Goal: Navigation & Orientation: Find specific page/section

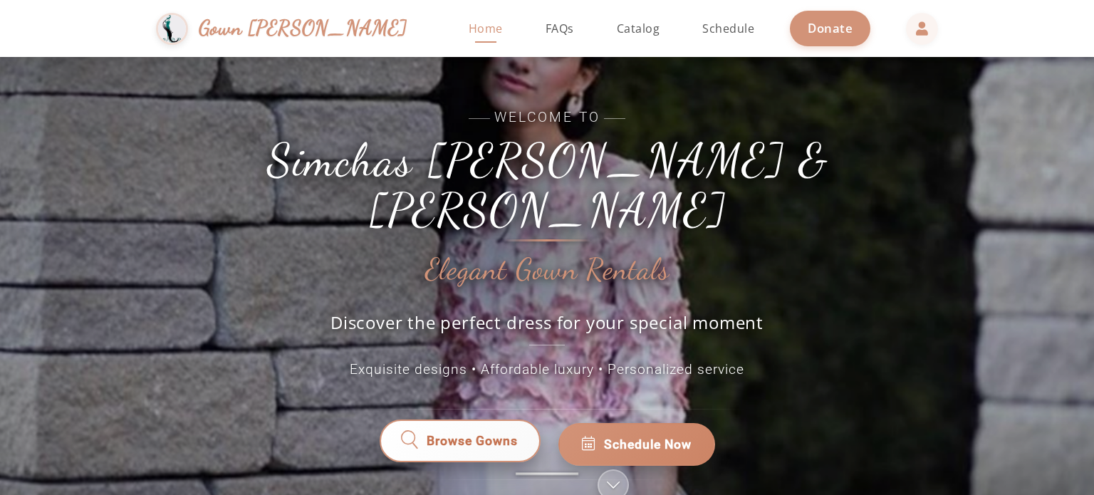
click at [444, 435] on span "Browse Gowns" at bounding box center [472, 444] width 91 height 19
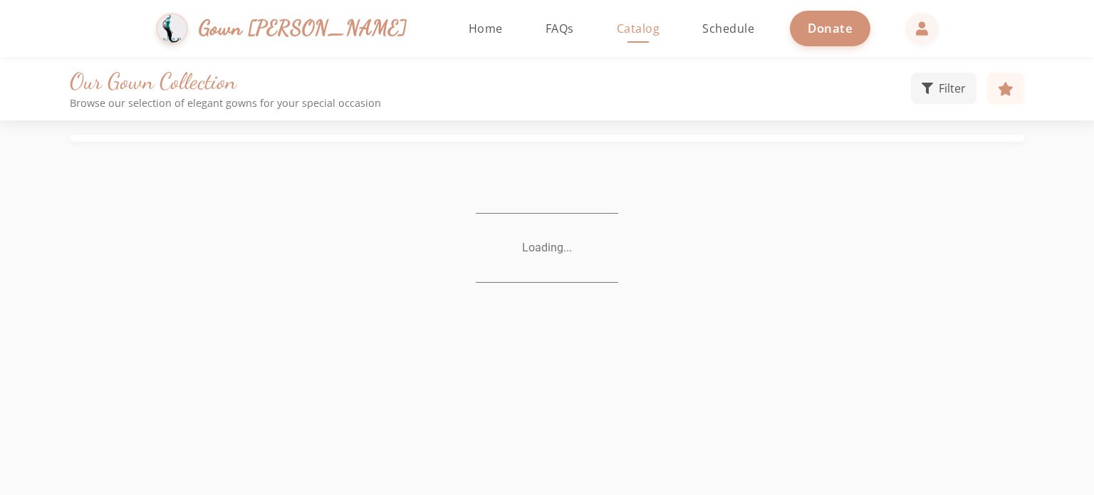
click at [444, 424] on div "Our Gown Collection Browse our selection of elegant gowns for your special occa…" at bounding box center [547, 304] width 1094 height 495
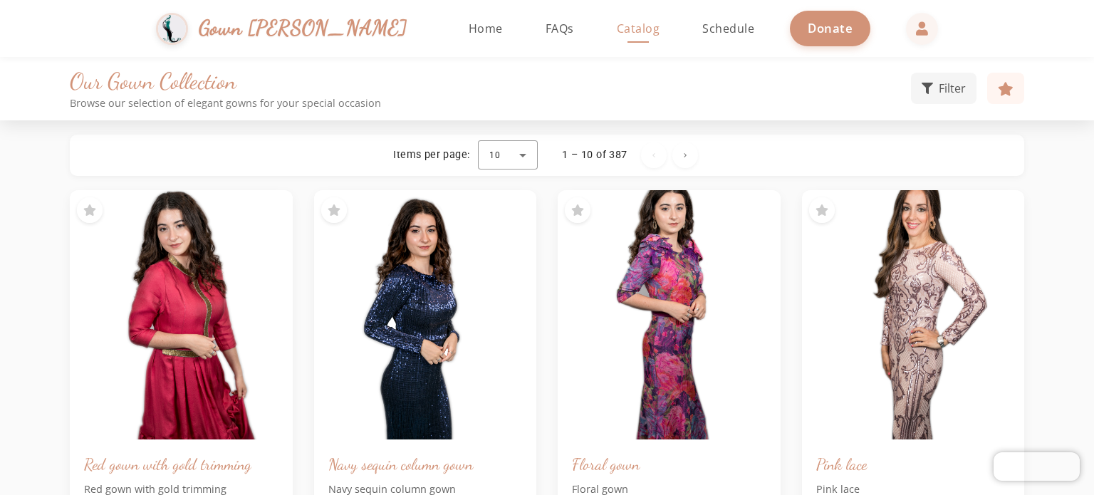
click at [938, 105] on div "Our Gown Collection Browse our selection of elegant gowns for your special occa…" at bounding box center [546, 89] width 997 height 42
click at [938, 90] on button "Filter" at bounding box center [944, 86] width 66 height 31
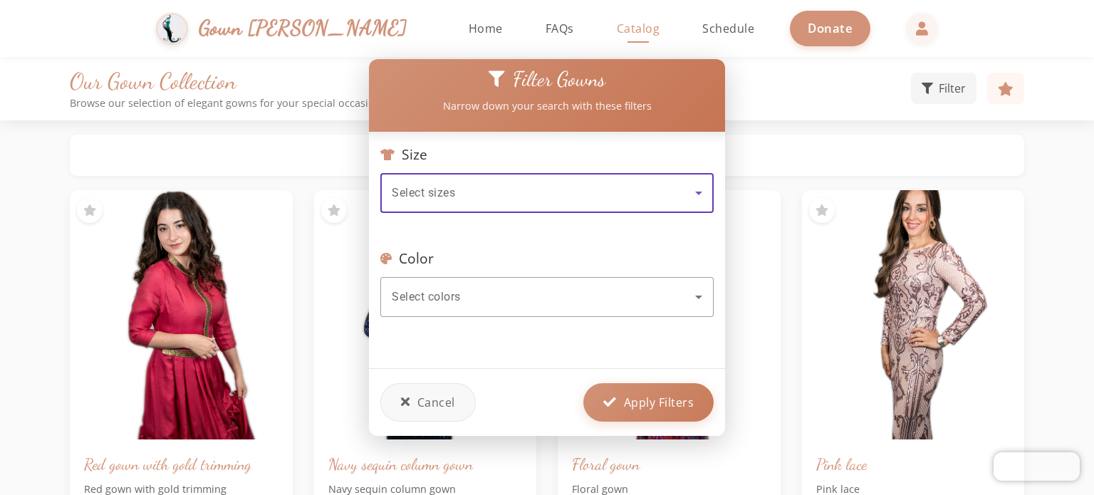
click at [482, 187] on div "Select sizes" at bounding box center [543, 192] width 303 height 17
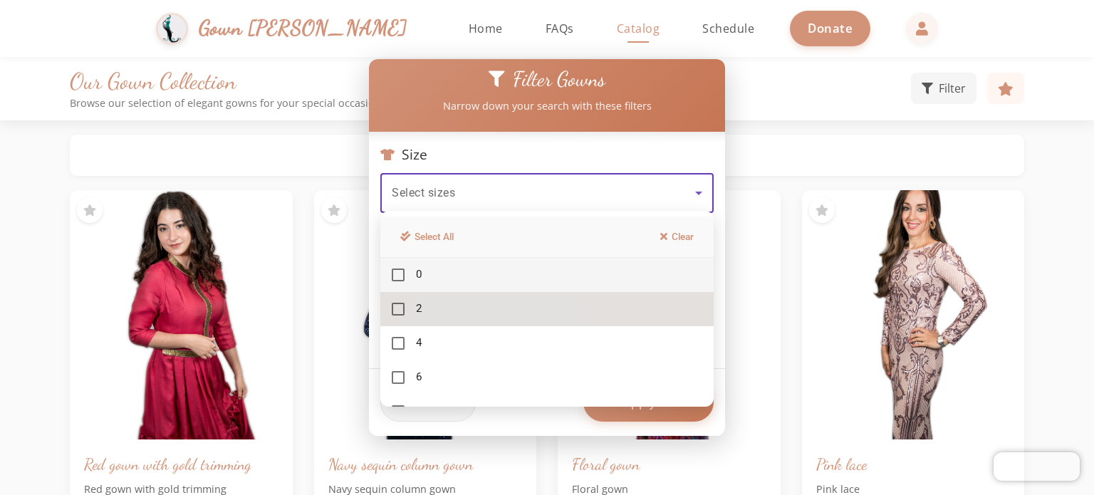
click at [469, 301] on mat-option "2" at bounding box center [546, 309] width 333 height 34
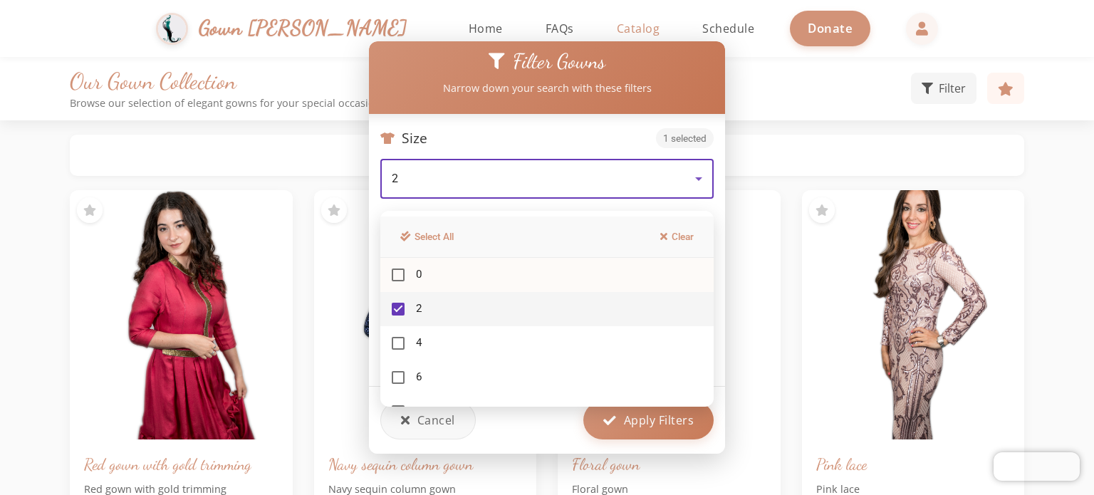
click at [481, 282] on mat-option "0" at bounding box center [546, 275] width 333 height 34
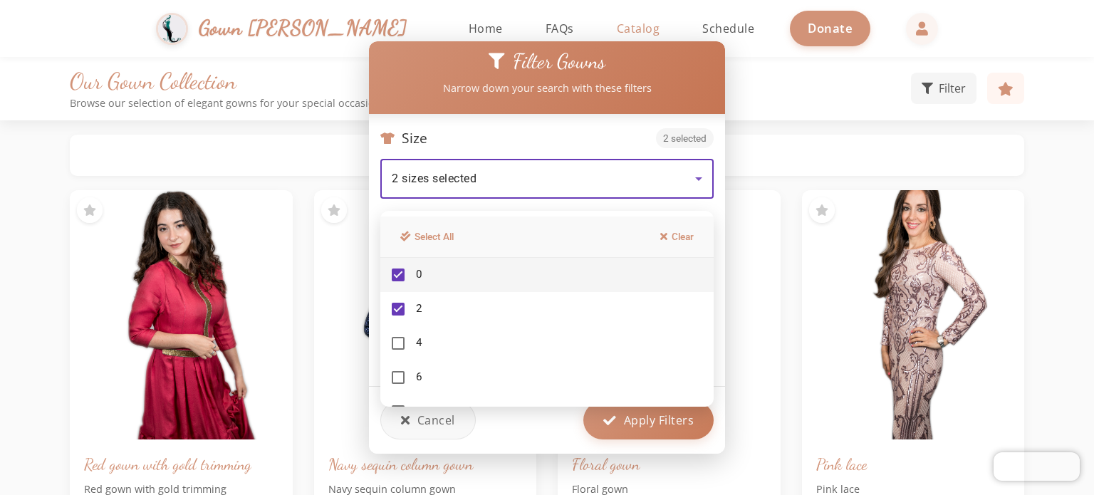
click at [630, 173] on div at bounding box center [547, 247] width 1094 height 495
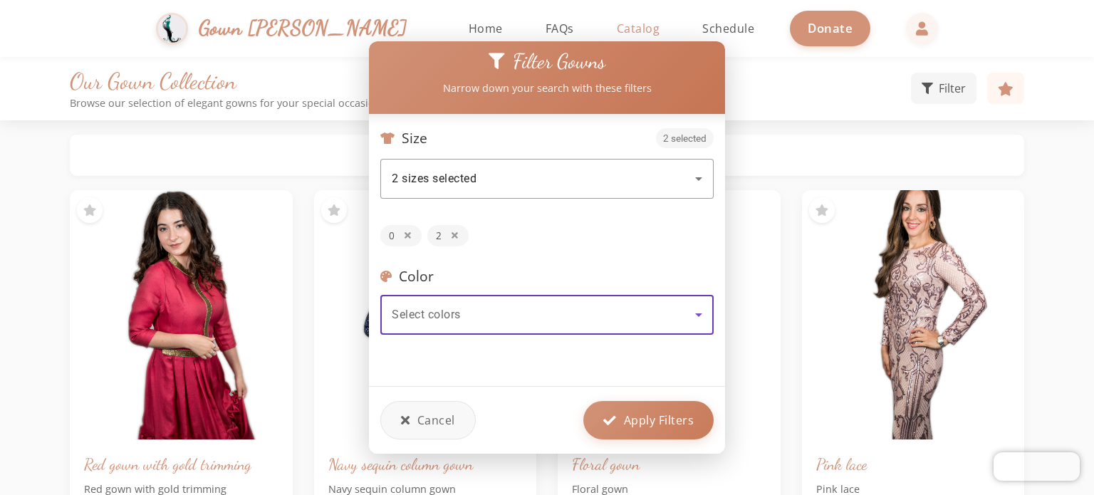
click at [561, 306] on div "Select colors" at bounding box center [543, 314] width 303 height 17
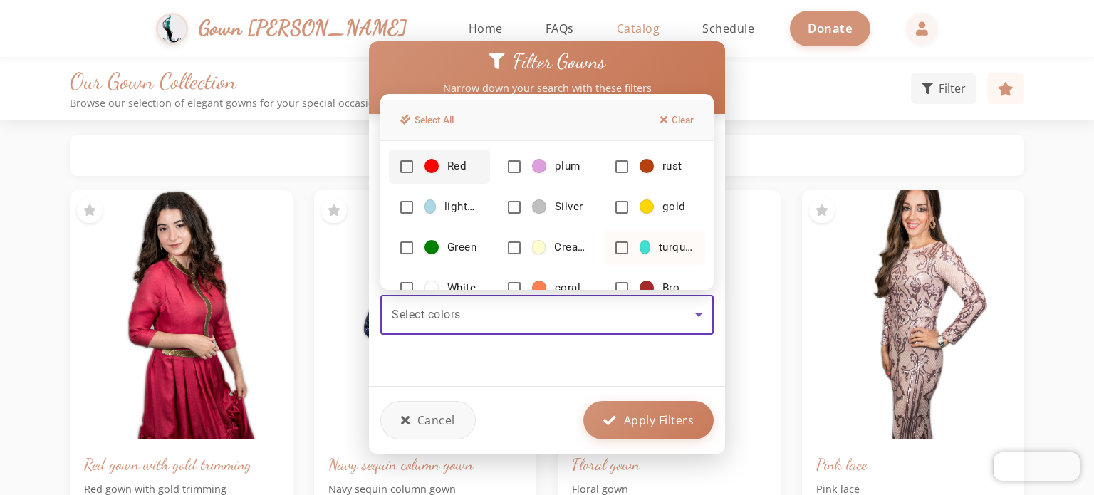
scroll to position [162, 0]
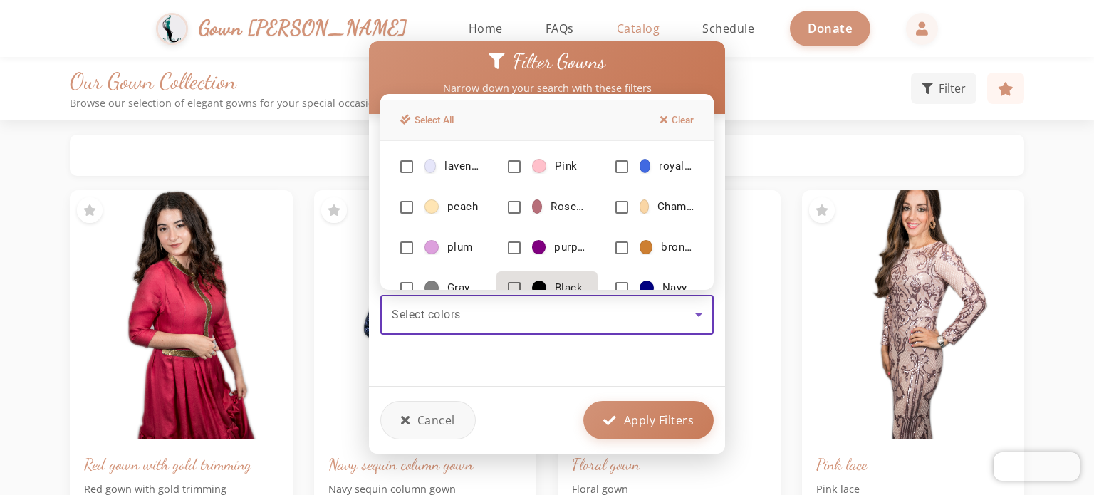
click at [544, 287] on span "Black" at bounding box center [557, 288] width 51 height 15
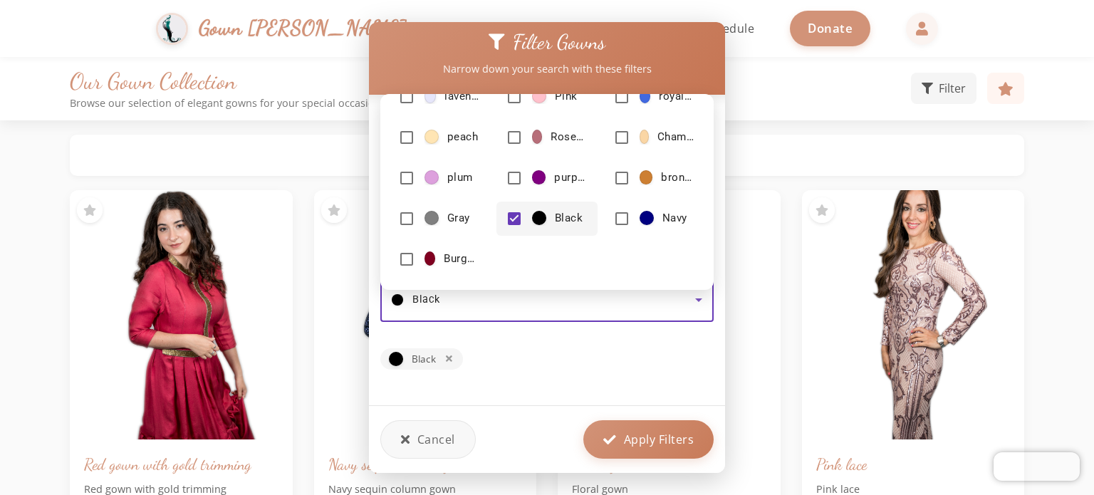
click at [641, 434] on div at bounding box center [547, 247] width 1094 height 495
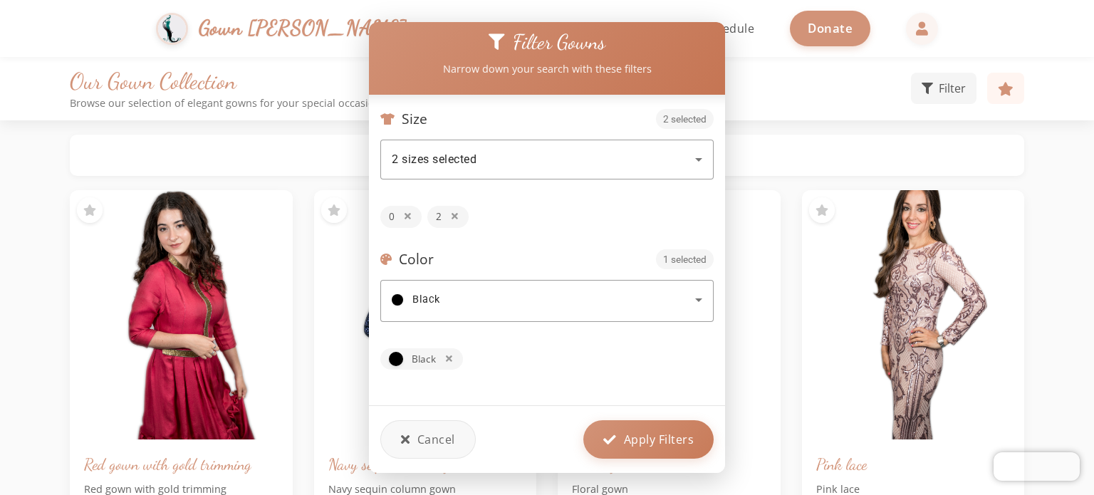
click at [641, 434] on span "Apply Filters" at bounding box center [659, 439] width 71 height 17
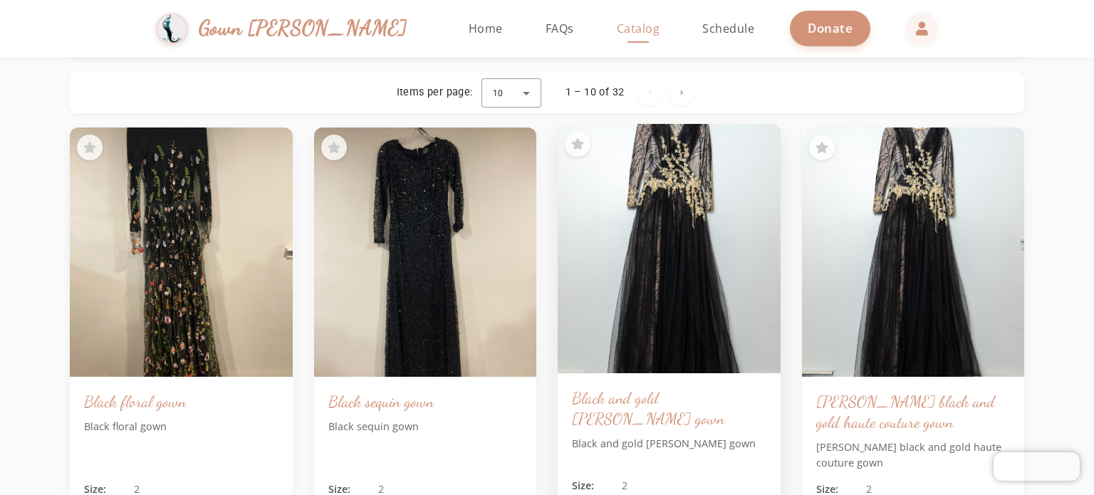
scroll to position [0, 0]
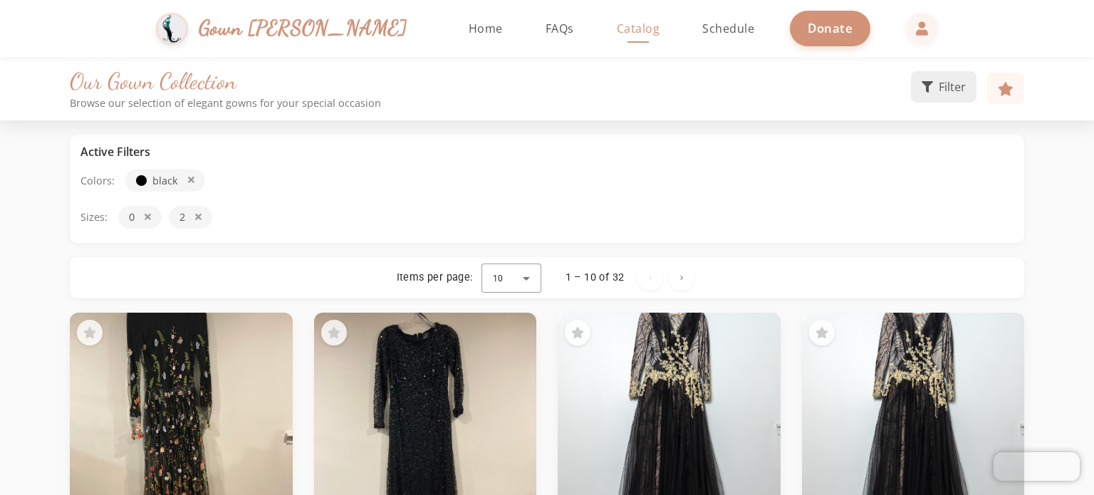
click at [946, 93] on span "Filter" at bounding box center [952, 86] width 27 height 17
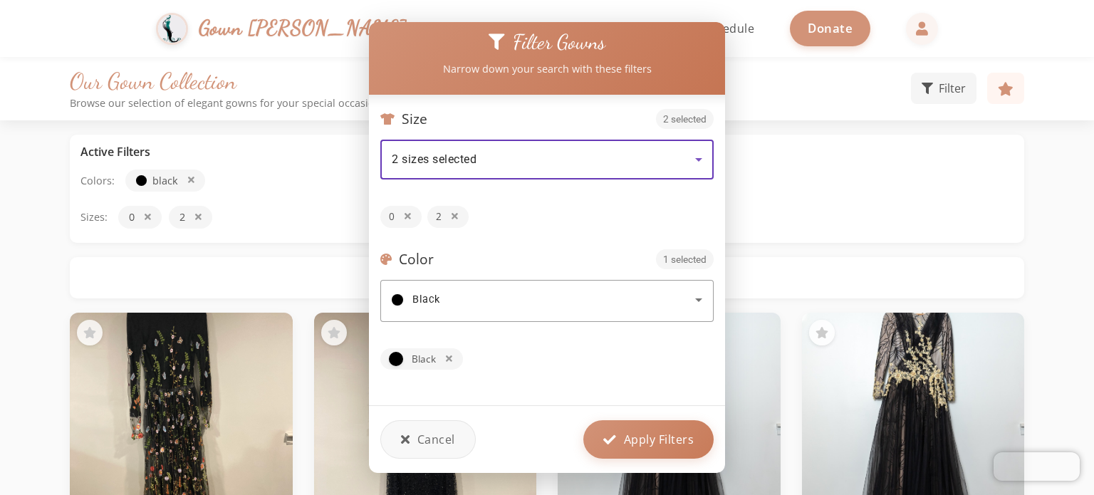
click at [588, 160] on div "2 sizes selected" at bounding box center [543, 159] width 303 height 17
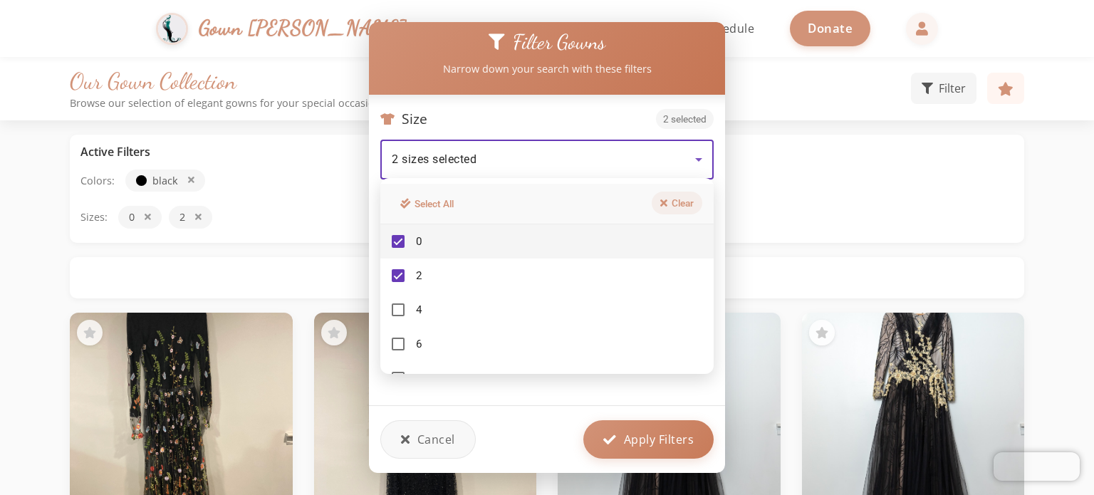
click at [675, 204] on button "Clear" at bounding box center [677, 203] width 51 height 23
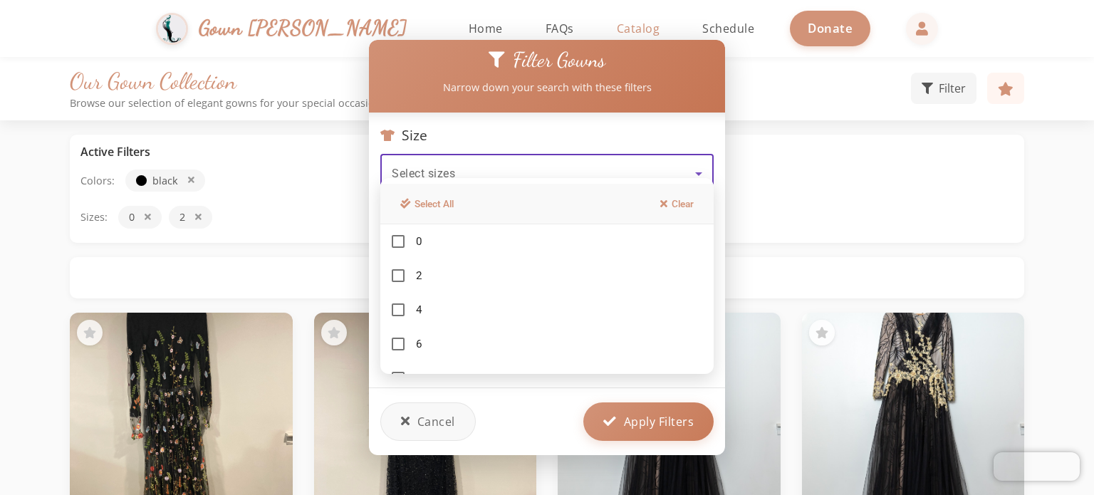
click at [557, 407] on div at bounding box center [547, 247] width 1094 height 495
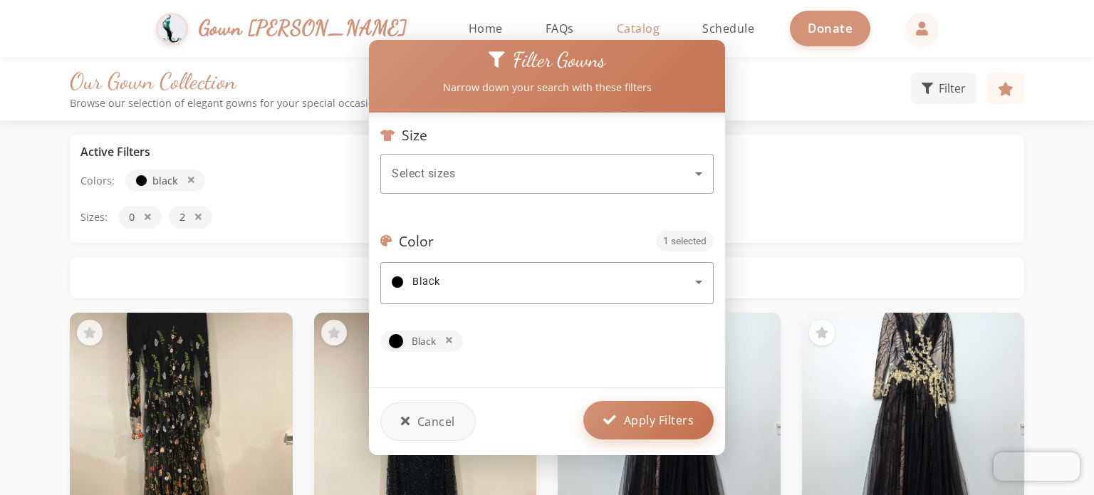
click at [664, 424] on button "Apply Filters" at bounding box center [648, 420] width 130 height 38
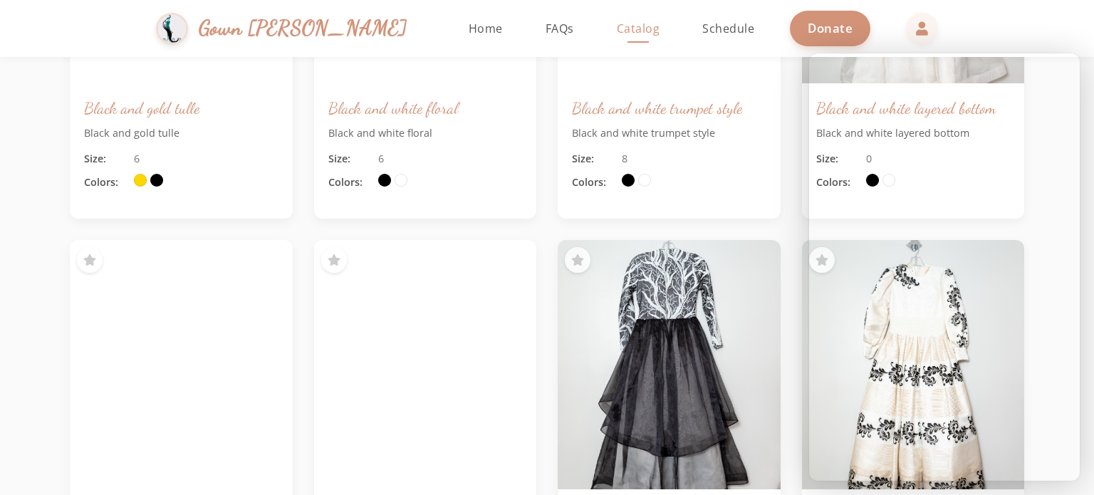
scroll to position [2122, 0]
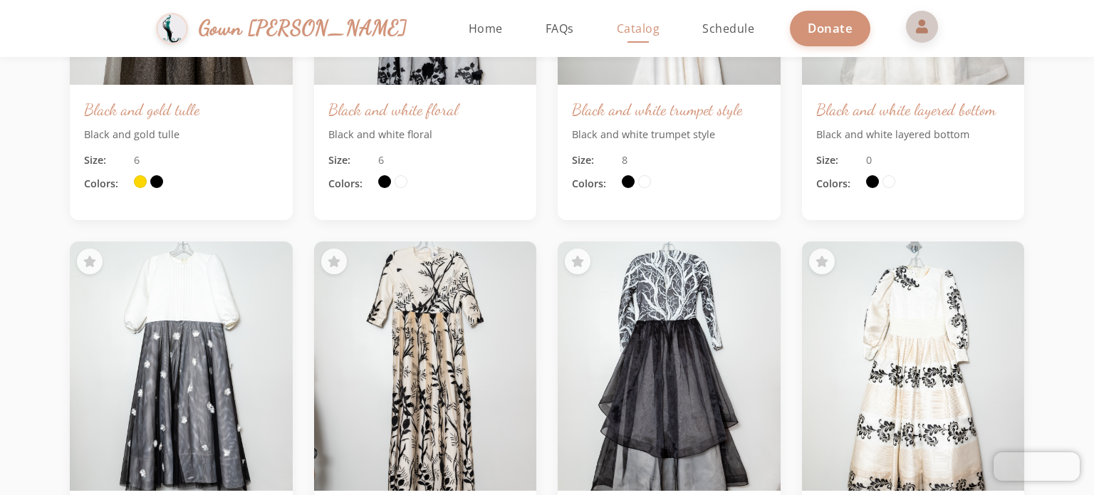
click at [905, 28] on span at bounding box center [922, 26] width 34 height 34
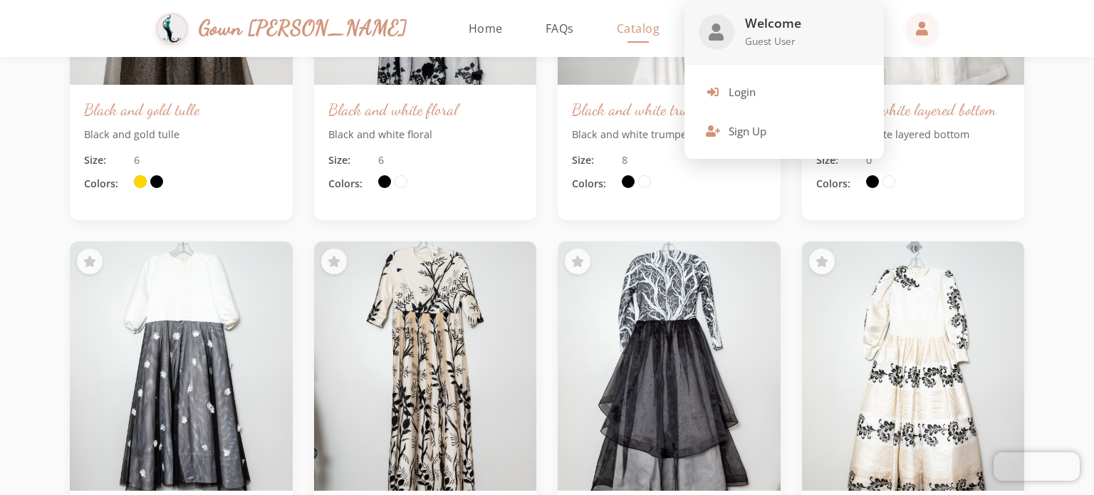
click at [442, 31] on div at bounding box center [547, 247] width 1094 height 495
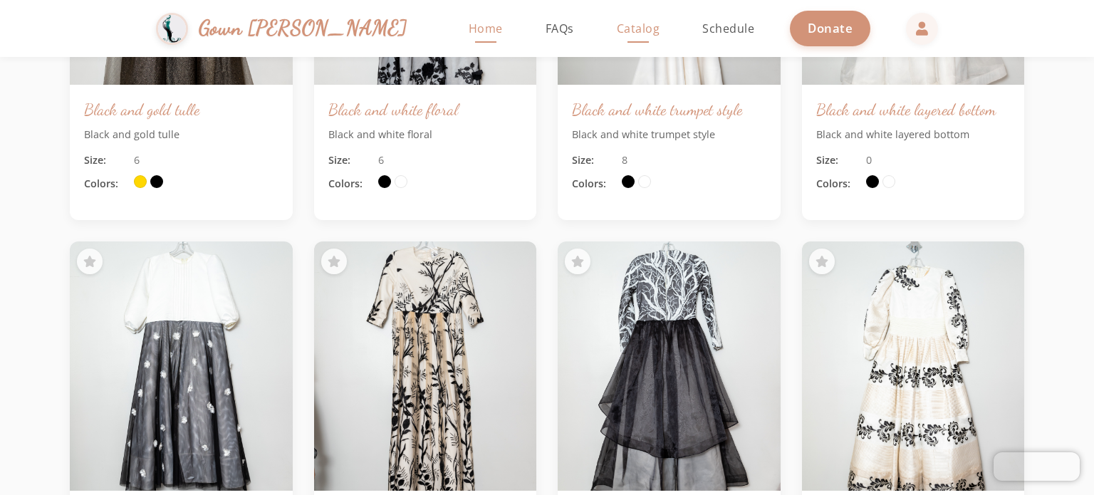
click at [469, 31] on span "Home" at bounding box center [486, 29] width 34 height 16
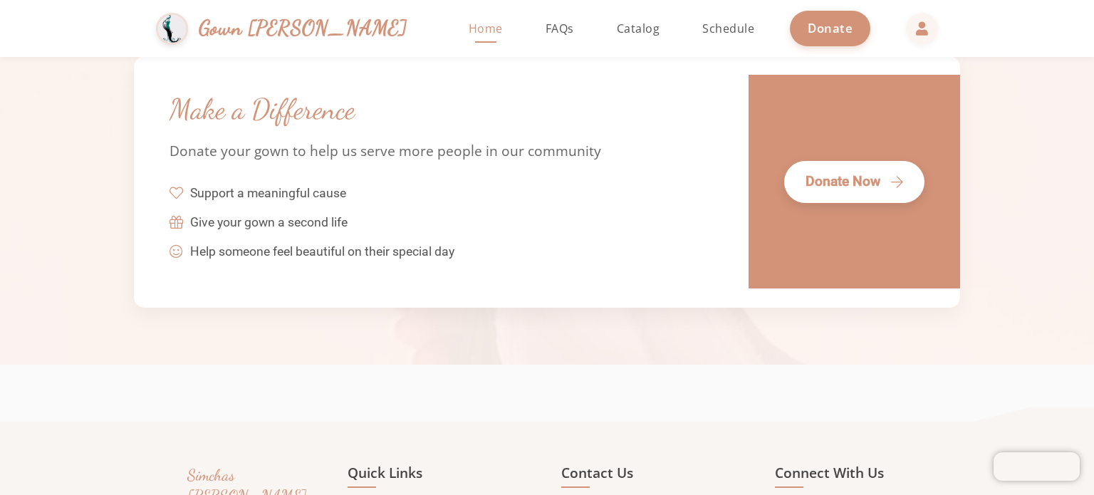
scroll to position [3230, 0]
